Goal: Information Seeking & Learning: Compare options

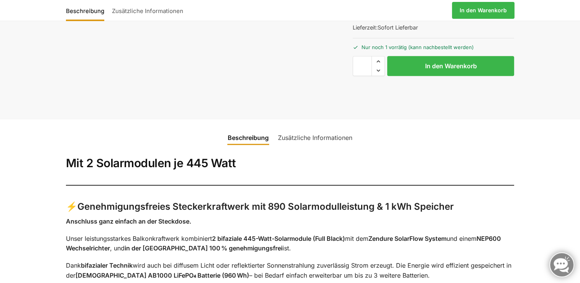
scroll to position [345, 0]
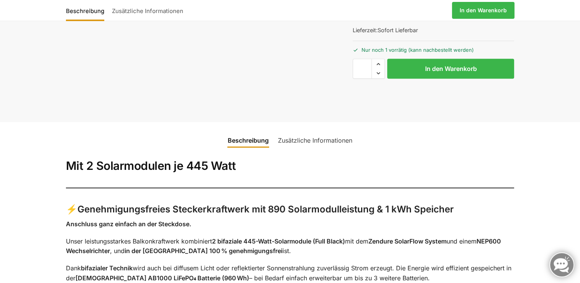
click at [254, 131] on link "Beschreibung" at bounding box center [248, 140] width 50 height 18
click at [297, 131] on link "Zusätzliche Informationen" at bounding box center [315, 140] width 84 height 18
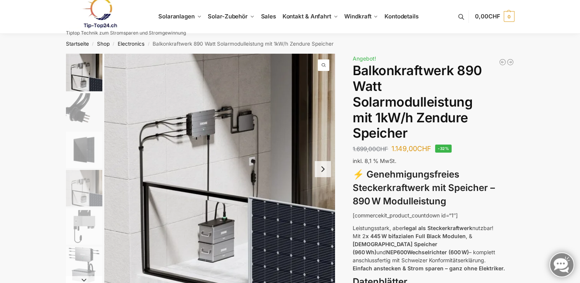
scroll to position [0, 0]
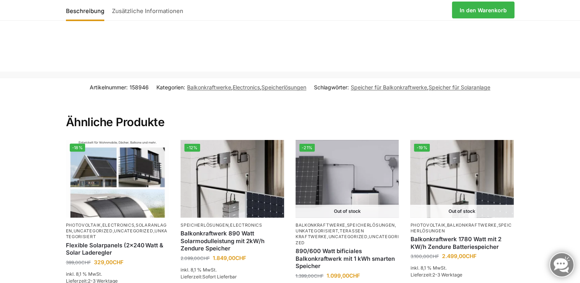
scroll to position [1649, 0]
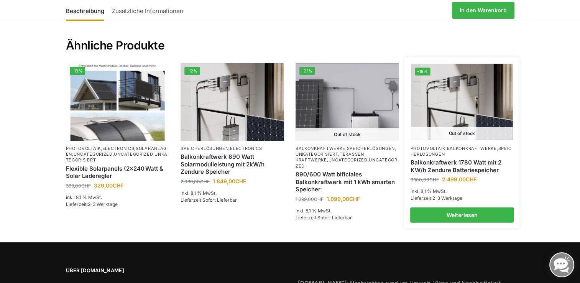
click at [491, 116] on img at bounding box center [462, 102] width 102 height 76
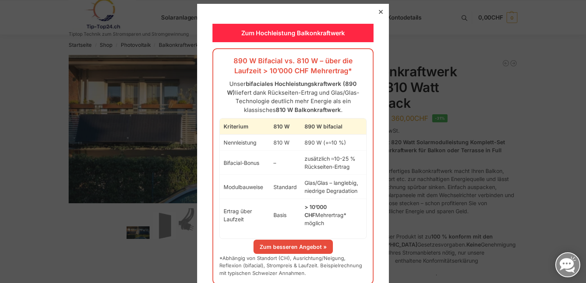
click at [377, 12] on div at bounding box center [380, 11] width 7 height 7
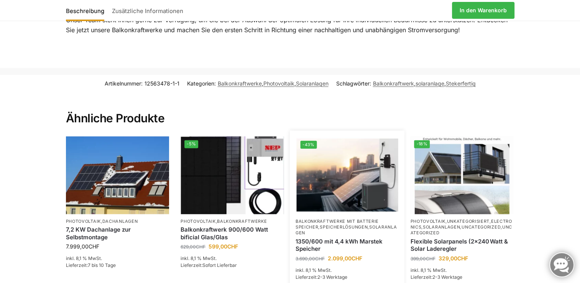
scroll to position [1112, 0]
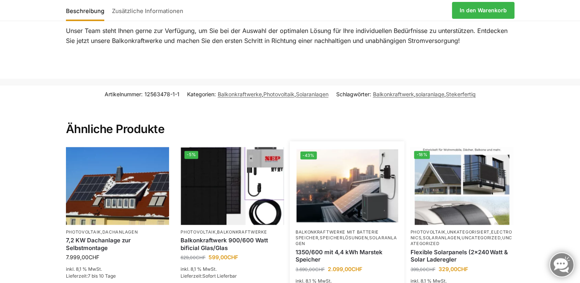
click at [342, 235] on link "Speicherlösungen" at bounding box center [344, 237] width 48 height 5
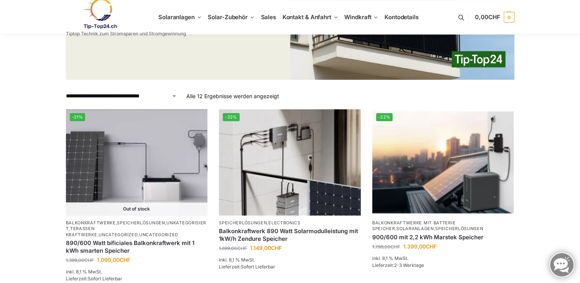
scroll to position [115, 0]
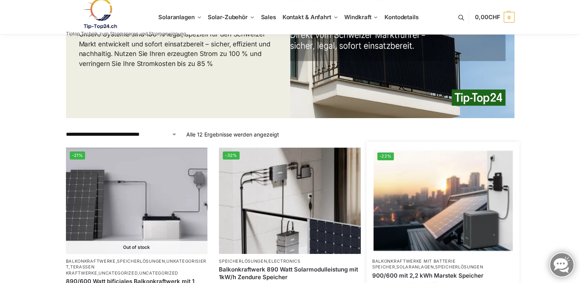
click at [450, 217] on img at bounding box center [443, 200] width 139 height 104
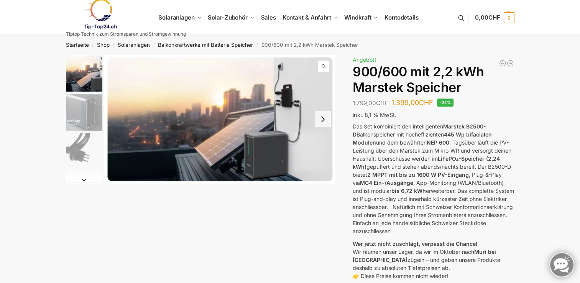
click at [319, 123] on button "Next slide" at bounding box center [323, 119] width 16 height 16
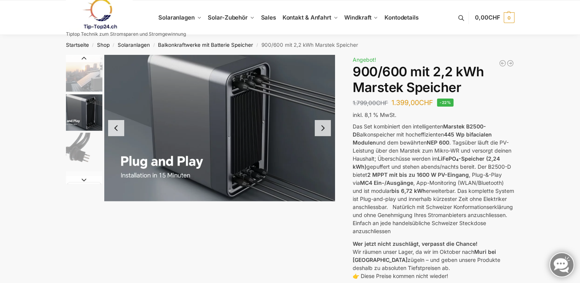
click at [321, 128] on button "Next slide" at bounding box center [323, 128] width 16 height 16
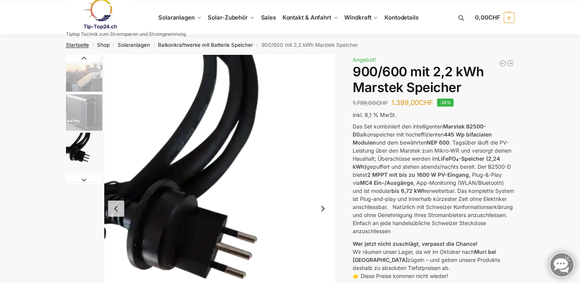
click at [80, 47] on link "Startseite" at bounding box center [77, 45] width 23 height 6
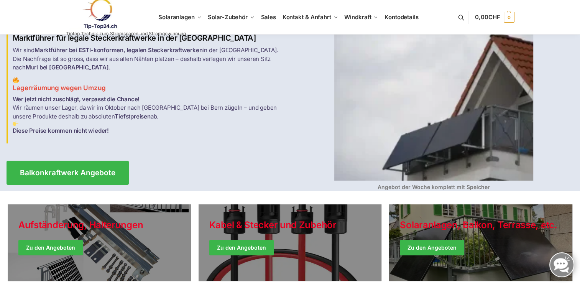
scroll to position [77, 0]
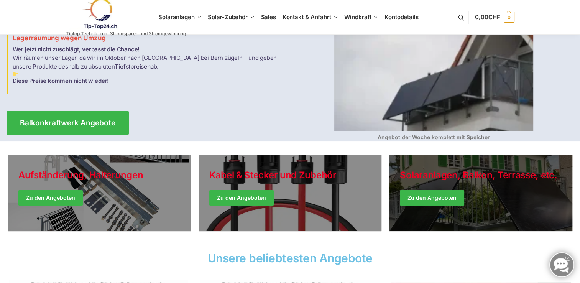
click at [427, 198] on link "Winter Jackets" at bounding box center [480, 193] width 183 height 77
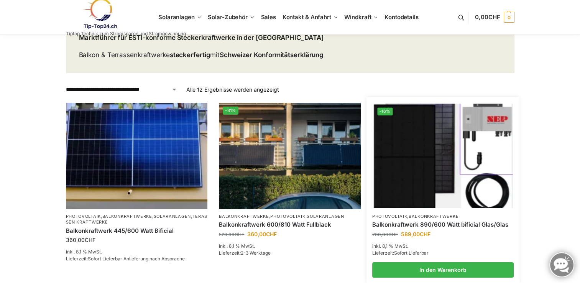
scroll to position [77, 0]
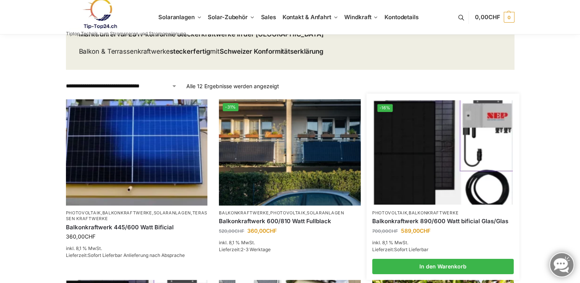
click at [400, 159] on img at bounding box center [443, 152] width 139 height 104
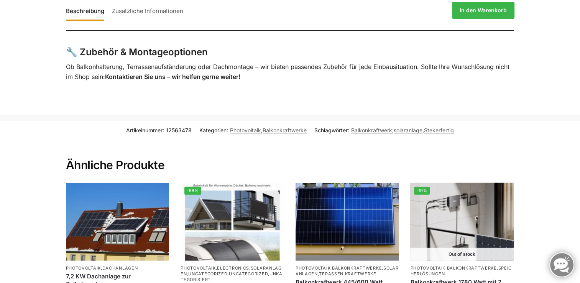
scroll to position [1879, 0]
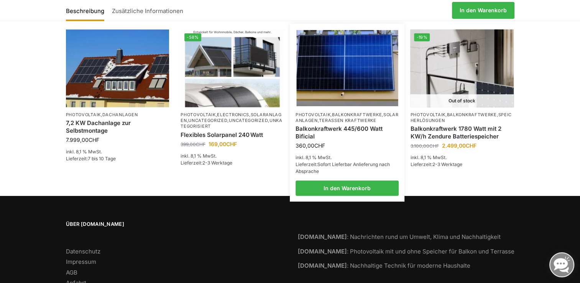
click at [370, 70] on img at bounding box center [347, 68] width 102 height 76
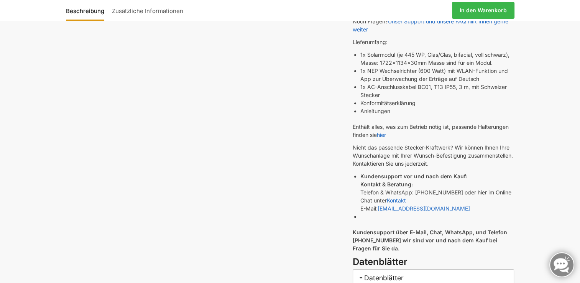
scroll to position [115, 0]
